Goal: Task Accomplishment & Management: Complete application form

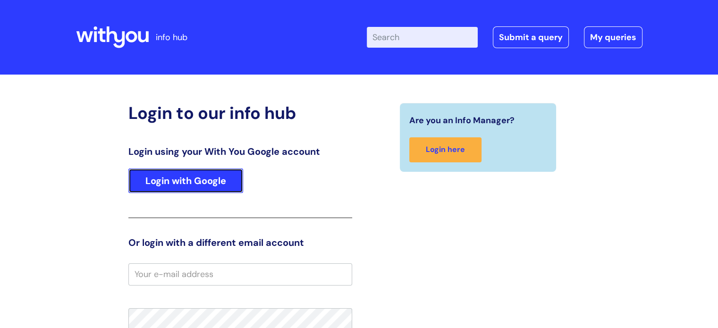
click at [217, 184] on link "Login with Google" at bounding box center [185, 180] width 115 height 25
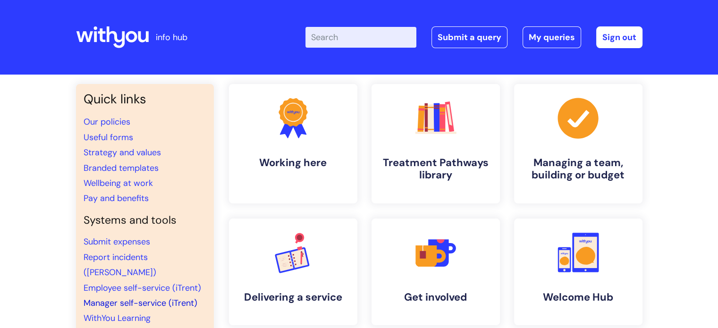
click at [113, 297] on link "Manager self-service (iTrent)" at bounding box center [141, 302] width 114 height 11
click at [477, 37] on link "Submit a query" at bounding box center [469, 37] width 76 height 22
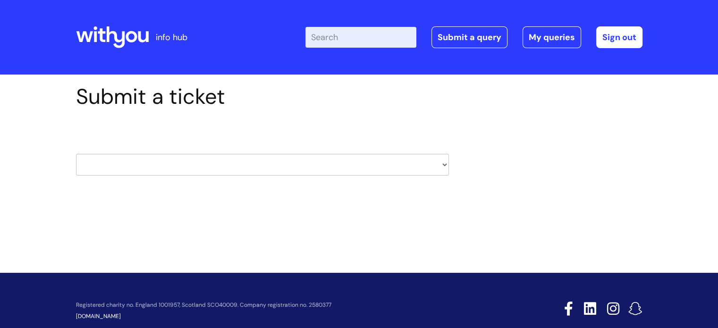
click at [327, 168] on select "HR / People IT and Support Clinical Drug Alerts Finance Accounts Data Support T…" at bounding box center [262, 165] width 373 height 22
select select "hr_/_people"
click at [76, 154] on select "HR / People IT and Support Clinical Drug Alerts Finance Accounts Data Support T…" at bounding box center [262, 165] width 373 height 22
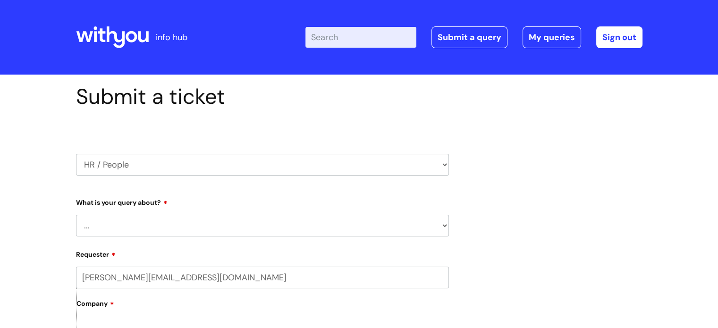
click at [194, 223] on select "... Absence Query Holiday Query Employee change request General HR Query iTrent…" at bounding box center [262, 226] width 373 height 22
select select "General HR Query"
click at [76, 215] on select "... Absence Query Holiday Query Employee change request General HR Query iTrent…" at bounding box center [262, 226] width 373 height 22
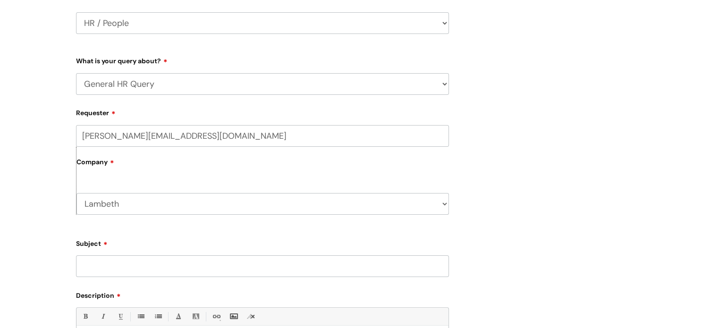
scroll to position [283, 0]
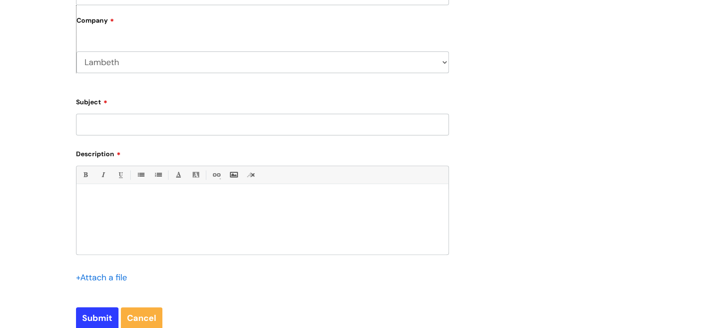
click at [145, 128] on input "Subject" at bounding box center [262, 125] width 373 height 22
type input "Francesca Acampora - leaving information on iTrent"
click at [214, 186] on div "Bold (Ctrl-B) Italic (Ctrl-I) Underline(Ctrl-U) • Unordered List (Ctrl-Shift-7)…" at bounding box center [262, 210] width 373 height 89
click at [214, 198] on p at bounding box center [263, 200] width 358 height 8
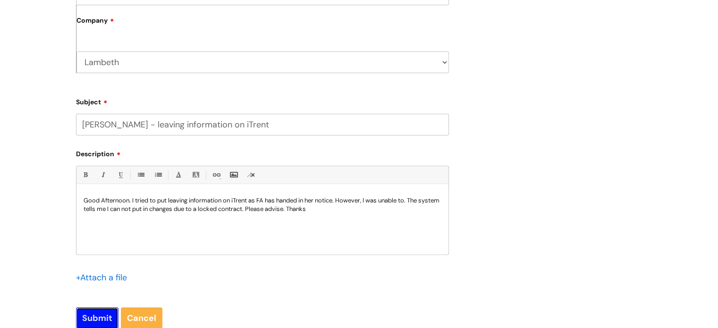
click at [94, 317] on input "Submit" at bounding box center [97, 318] width 42 height 22
type input "Please Wait..."
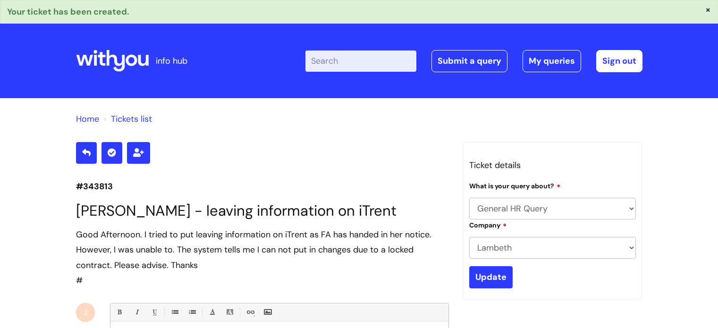
select select "General HR Query"
click at [135, 61] on icon at bounding box center [131, 60] width 11 height 11
